Goal: Task Accomplishment & Management: Use online tool/utility

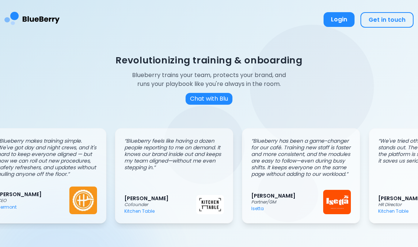
scroll to position [0, 273]
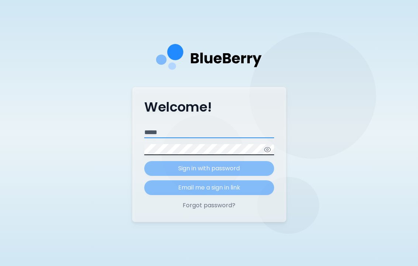
click at [165, 138] on input "Email" at bounding box center [209, 132] width 130 height 11
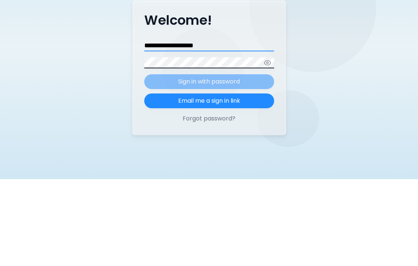
type input "**********"
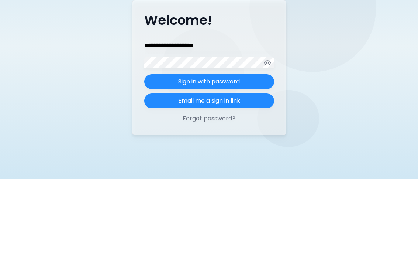
click at [232, 161] on button "Sign in with password" at bounding box center [209, 168] width 130 height 15
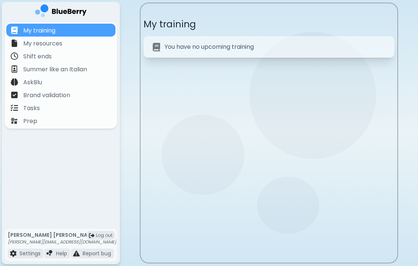
click at [31, 104] on p "Tasks" at bounding box center [31, 108] width 17 height 9
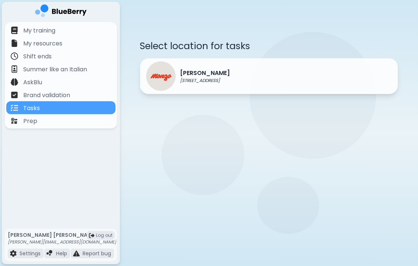
click at [342, 83] on div "[PERSON_NAME] [STREET_ADDRESS]" at bounding box center [269, 76] width 258 height 36
